Goal: Find specific page/section: Find specific page/section

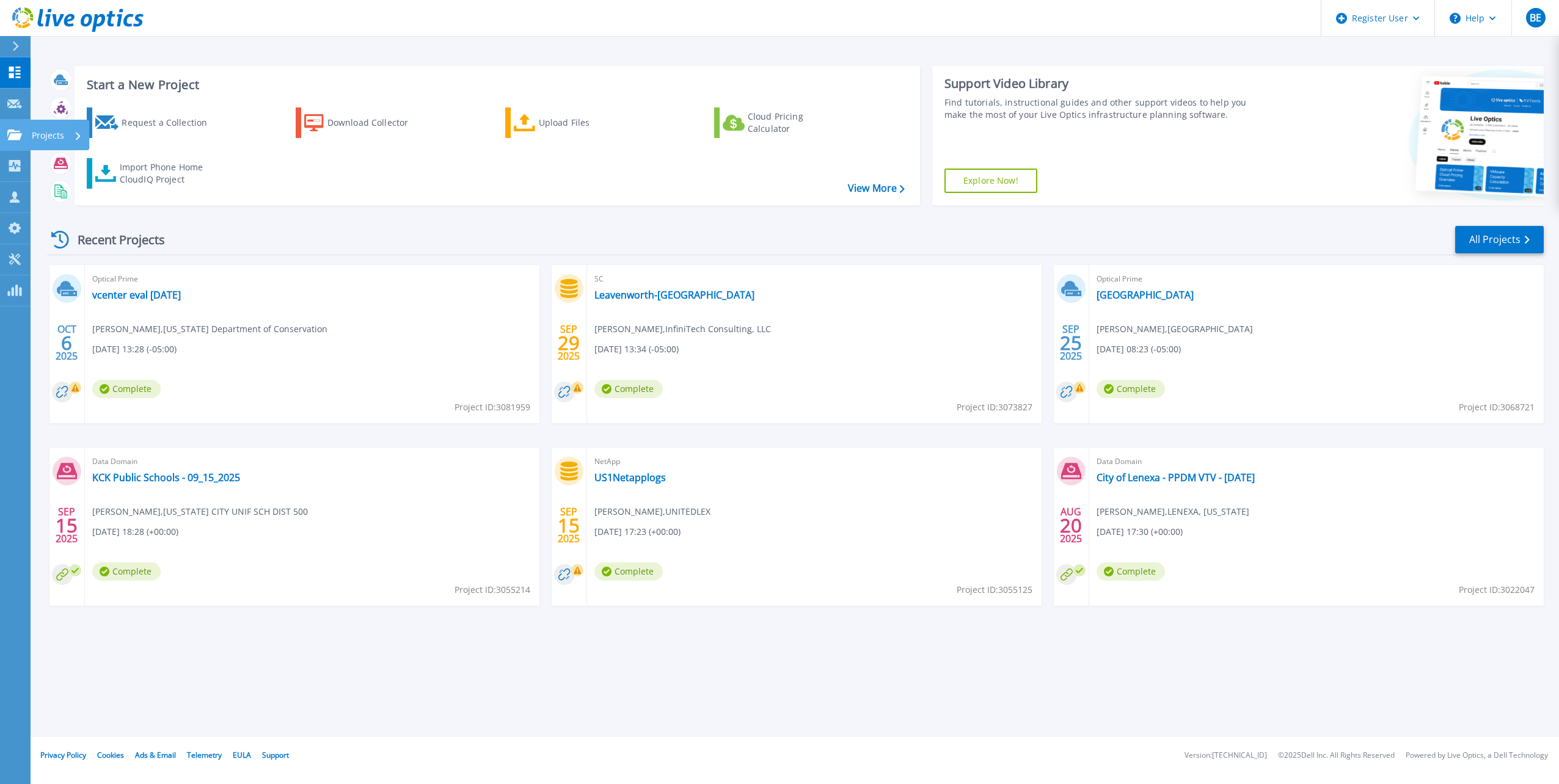
click at [28, 130] on link "Projects Projects" at bounding box center [15, 135] width 30 height 31
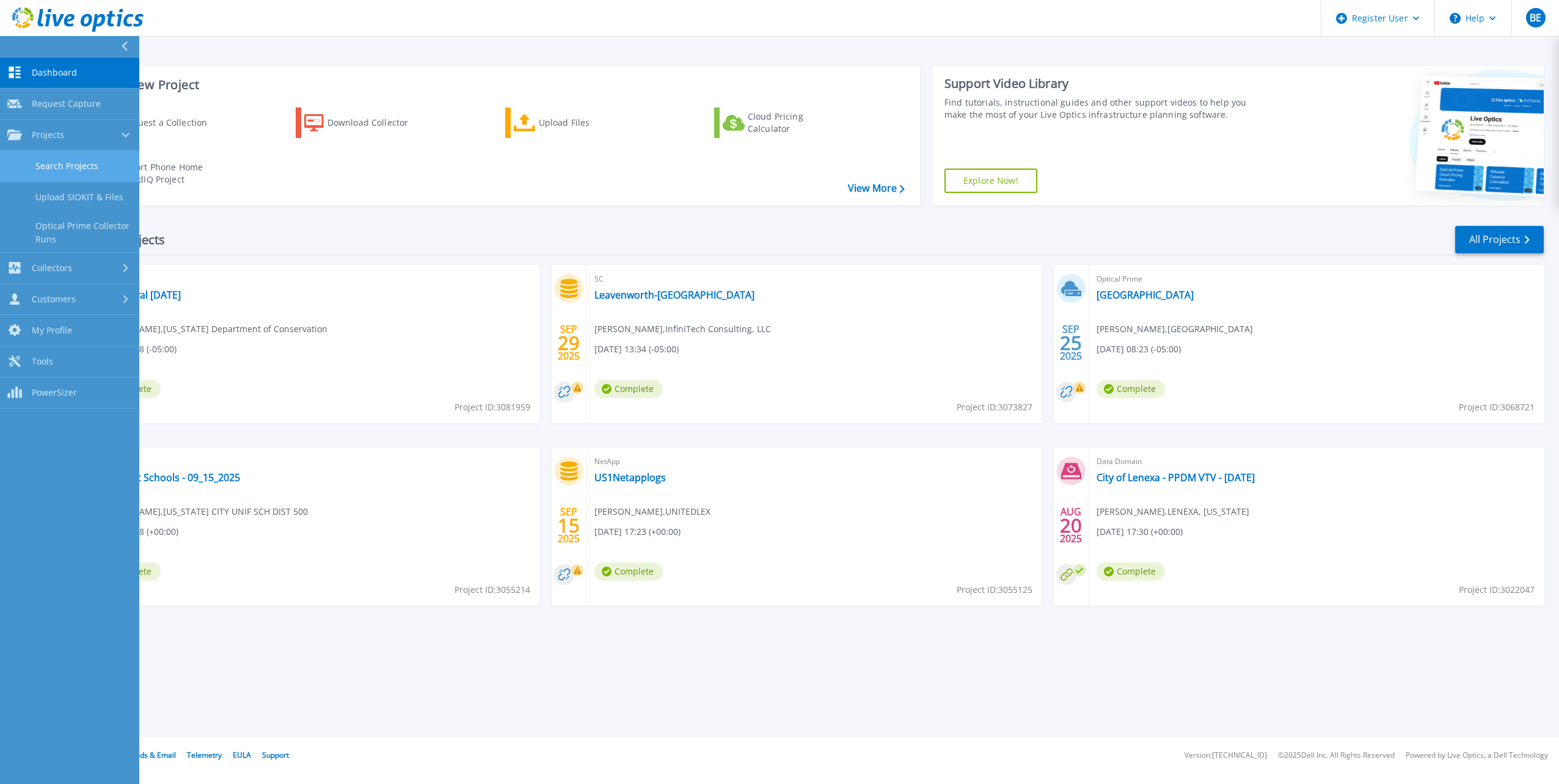
click at [59, 162] on link "Search Projects" at bounding box center [70, 166] width 139 height 31
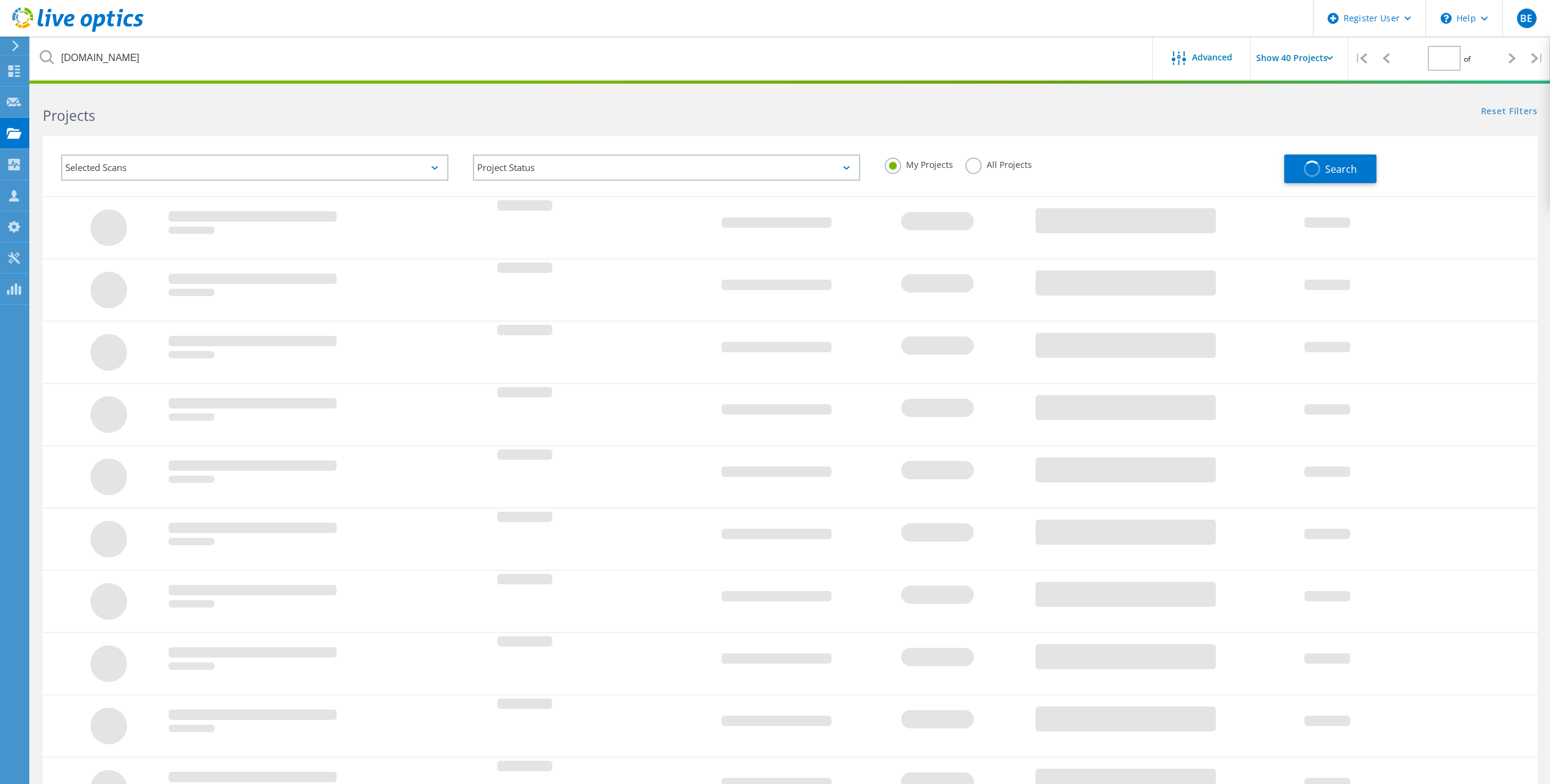
type input "1"
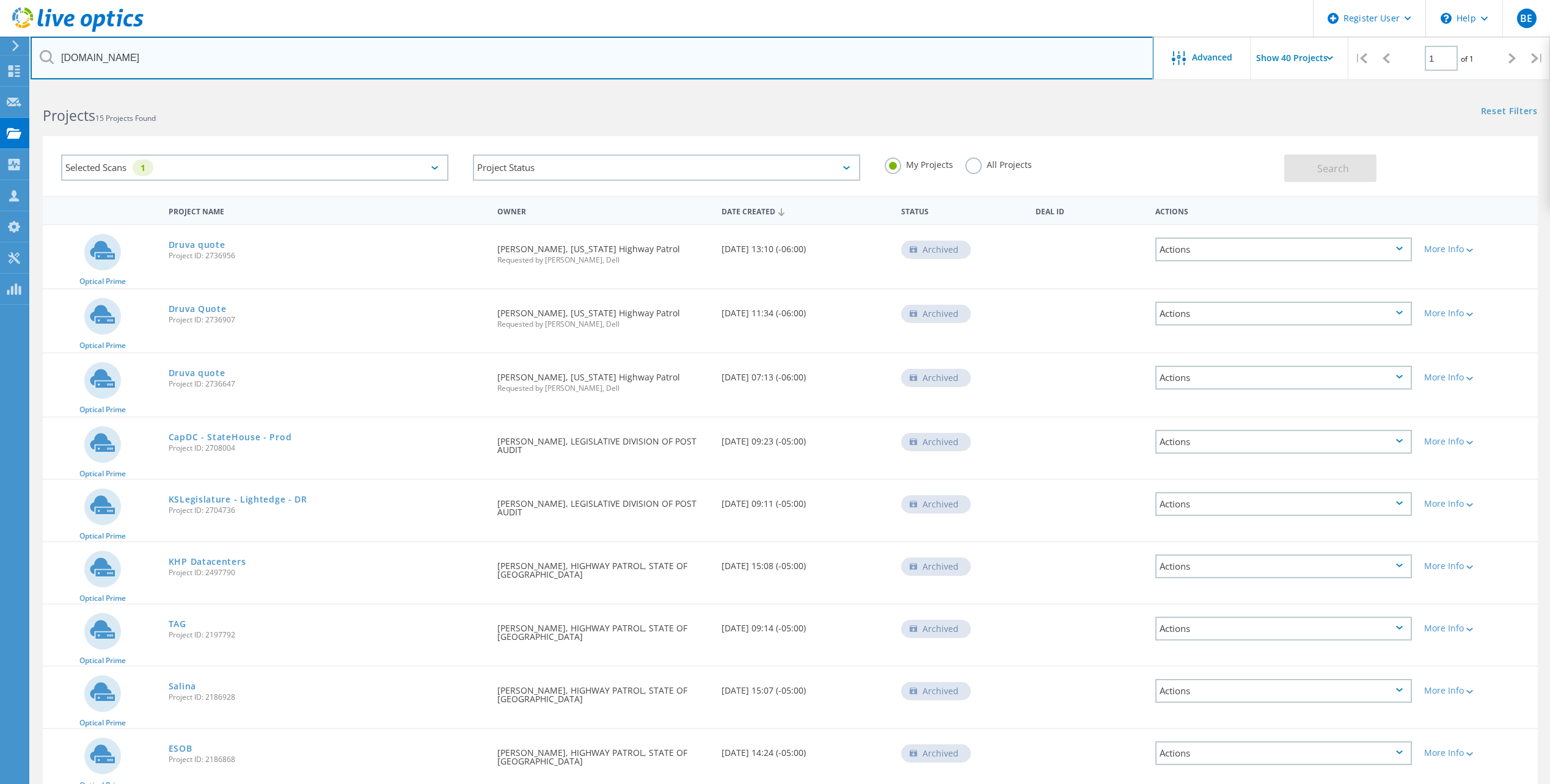
drag, startPoint x: 182, startPoint y: 56, endPoint x: 59, endPoint y: 65, distance: 123.3
click at [59, 65] on input "[DOMAIN_NAME]" at bounding box center [592, 58] width 1123 height 43
type input "advisors"
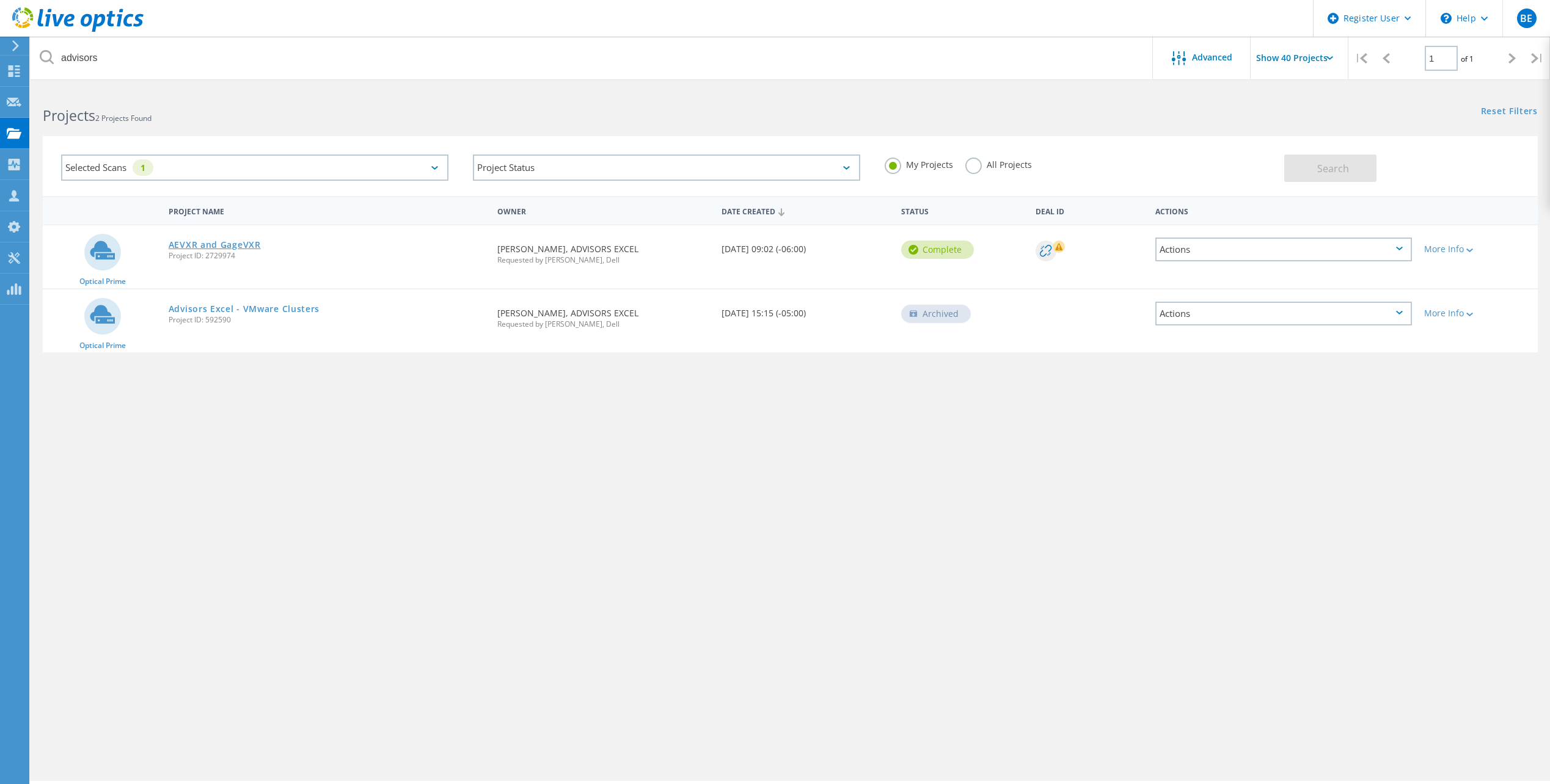
click at [225, 242] on link "AEVXR and GageVXR" at bounding box center [214, 245] width 92 height 8
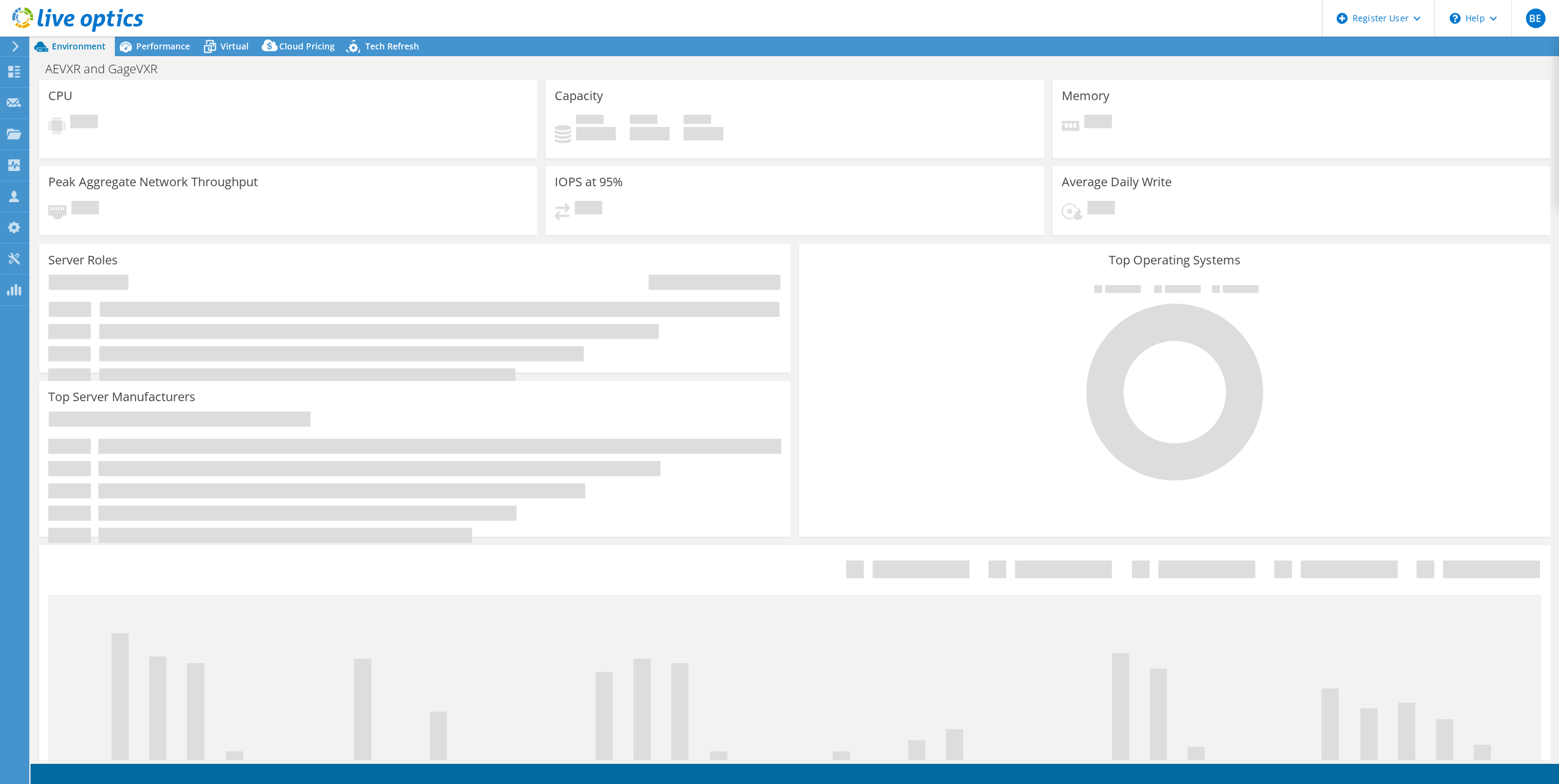
select select "USEast"
select select "USD"
